Goal: Information Seeking & Learning: Find specific fact

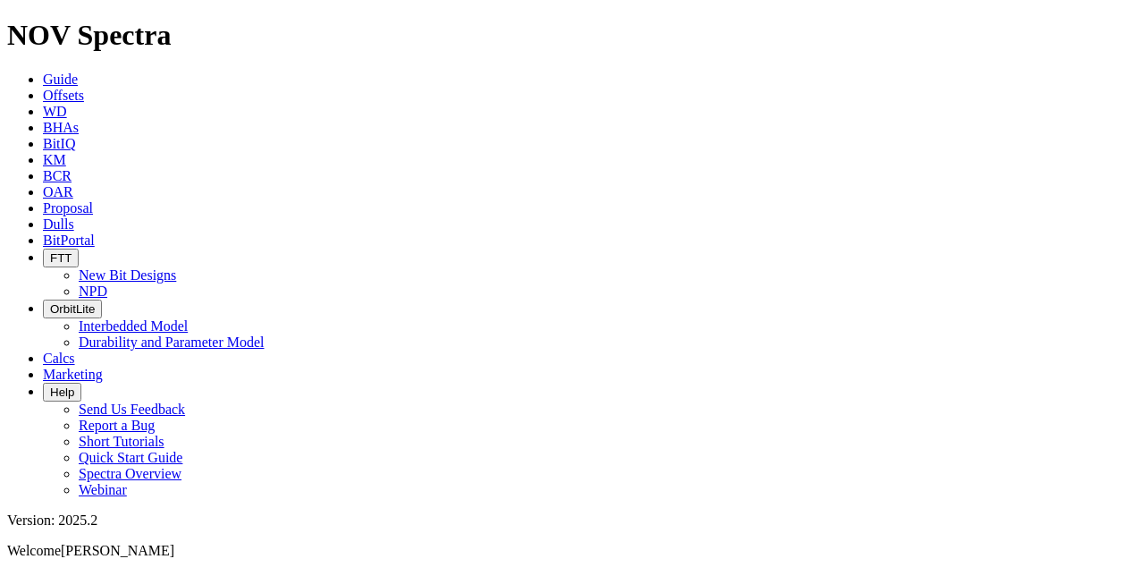
drag, startPoint x: 306, startPoint y: 95, endPoint x: -4, endPoint y: 88, distance: 309.4
type input "[PERSON_NAME]"
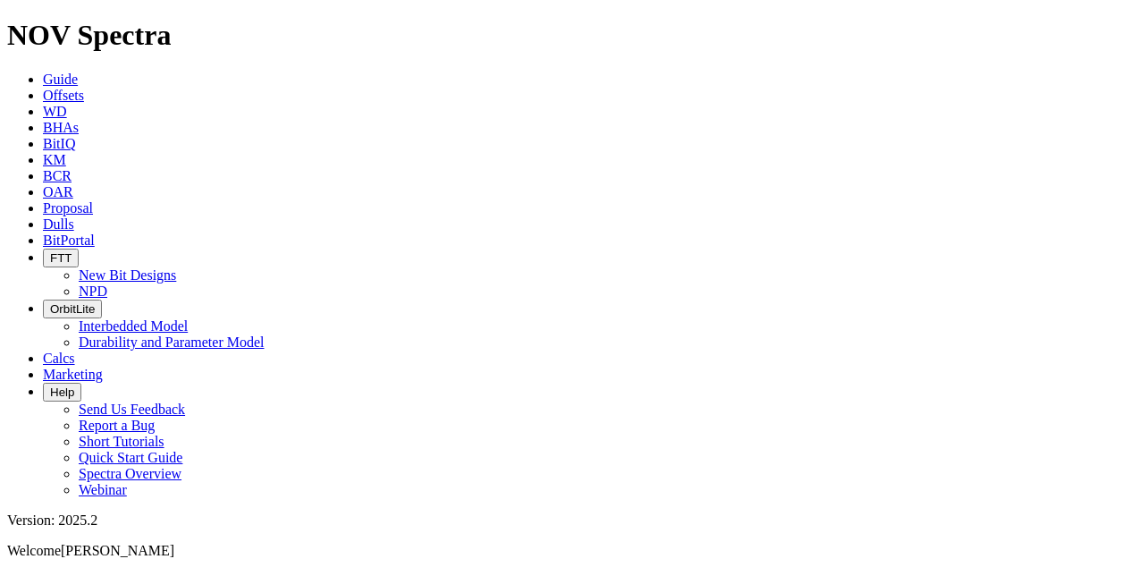
scroll to position [3486, 0]
type input "[PERSON_NAME]"
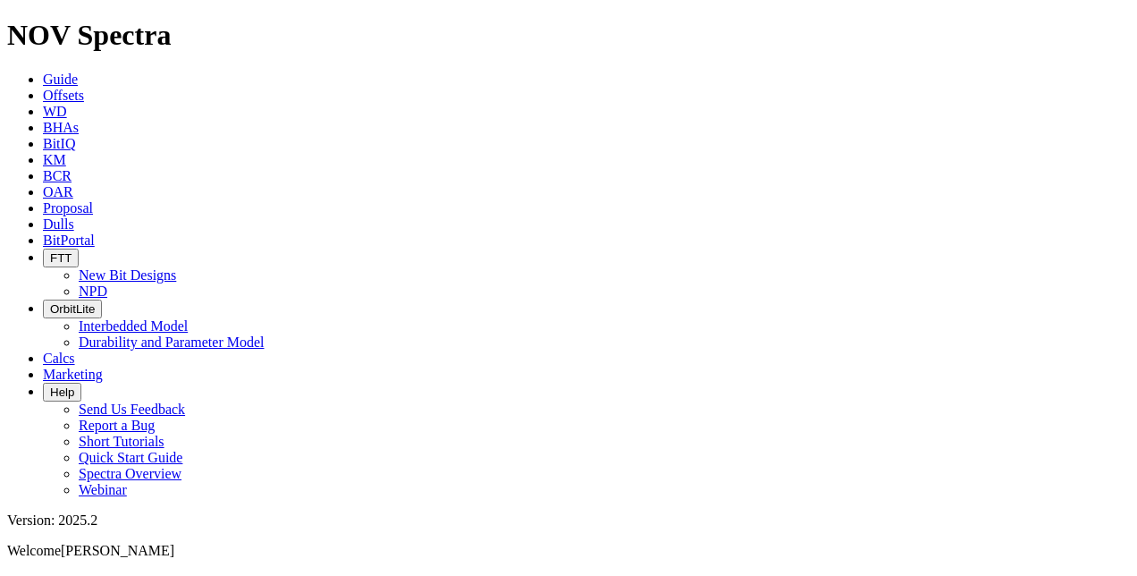
click at [66, 152] on span "KM" at bounding box center [54, 159] width 23 height 15
click at [103, 366] on span "Marketing" at bounding box center [73, 373] width 60 height 15
